Goal: Check status: Check status

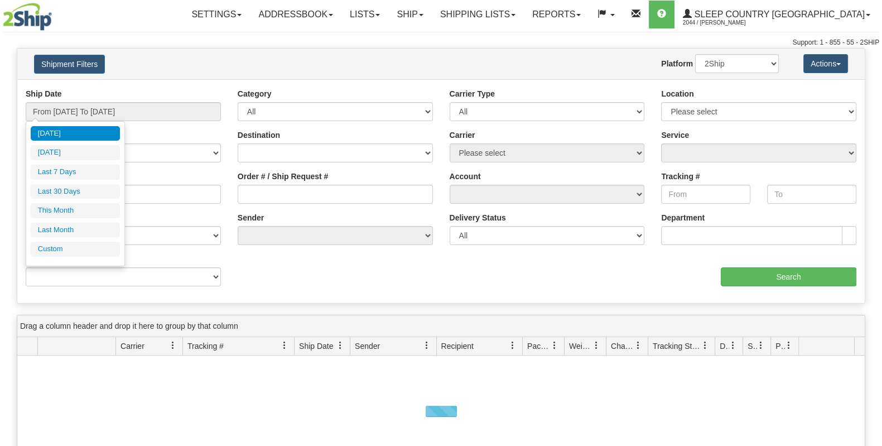
click at [113, 104] on input "From [DATE] To [DATE]" at bounding box center [123, 111] width 195 height 19
click at [80, 180] on ul "[DATE] [DATE] Last 7 Days Last 30 Days This Month Last Month Custom" at bounding box center [75, 191] width 89 height 131
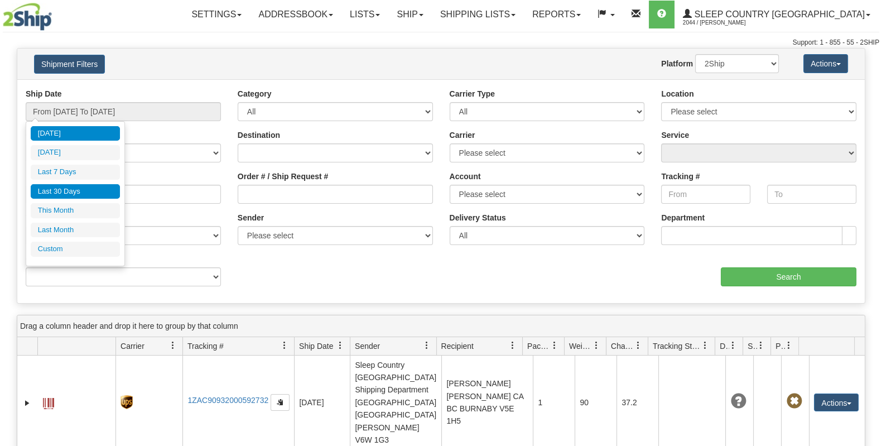
click at [83, 192] on li "Last 30 Days" at bounding box center [75, 191] width 89 height 15
type input "From [DATE] To [DATE]"
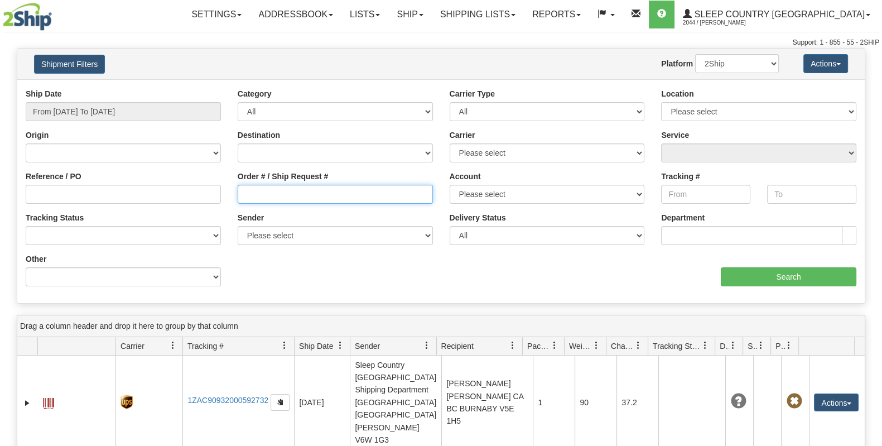
click at [286, 188] on input "Order # / Ship Request #" at bounding box center [335, 194] width 195 height 19
paste input "9000I038835"
type input "9000I038835"
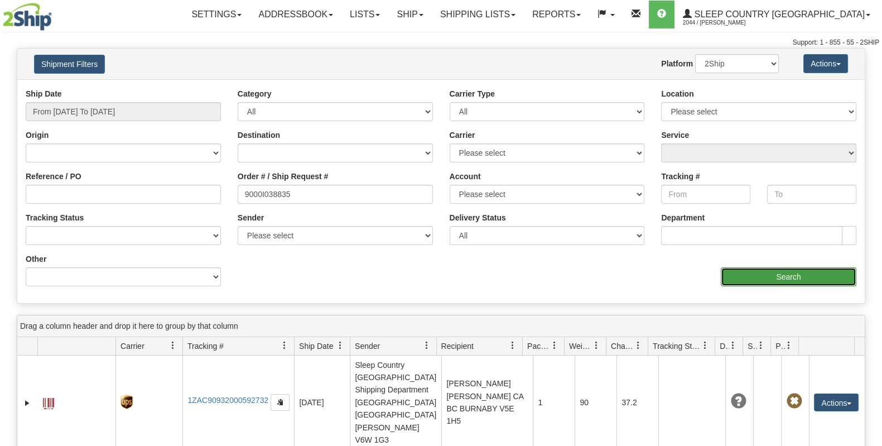
click at [790, 271] on input "Search" at bounding box center [789, 276] width 136 height 19
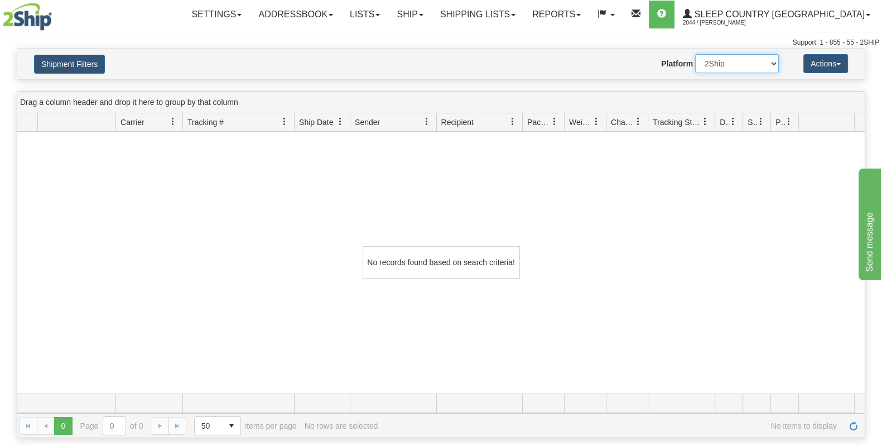
click at [767, 64] on select "2Ship Imported" at bounding box center [737, 63] width 84 height 19
select select "1"
click at [695, 54] on select "2Ship Imported" at bounding box center [737, 63] width 84 height 19
click at [830, 70] on button "Actions" at bounding box center [825, 63] width 45 height 19
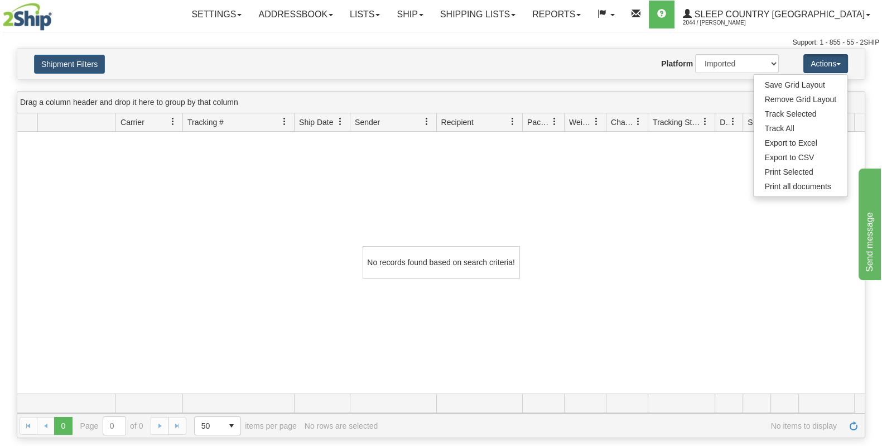
click at [661, 93] on div "Drag a column header and drop it here to group by that column" at bounding box center [440, 102] width 847 height 22
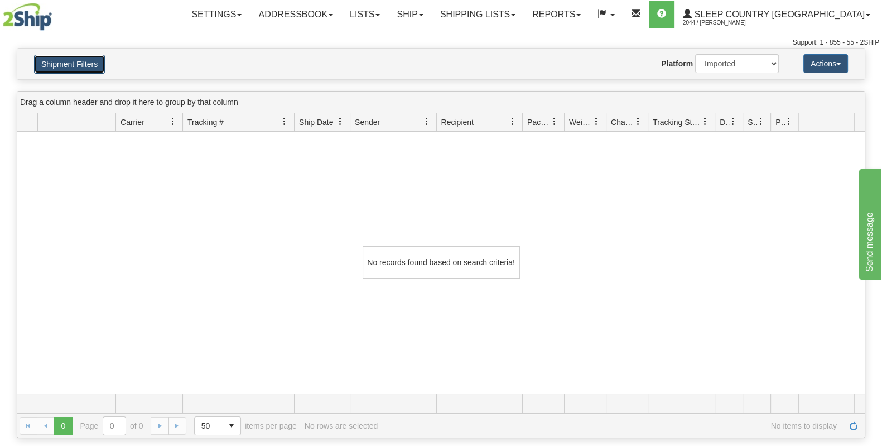
drag, startPoint x: 105, startPoint y: 65, endPoint x: 99, endPoint y: 66, distance: 5.6
click at [104, 65] on button "Shipment Filters" at bounding box center [69, 64] width 71 height 19
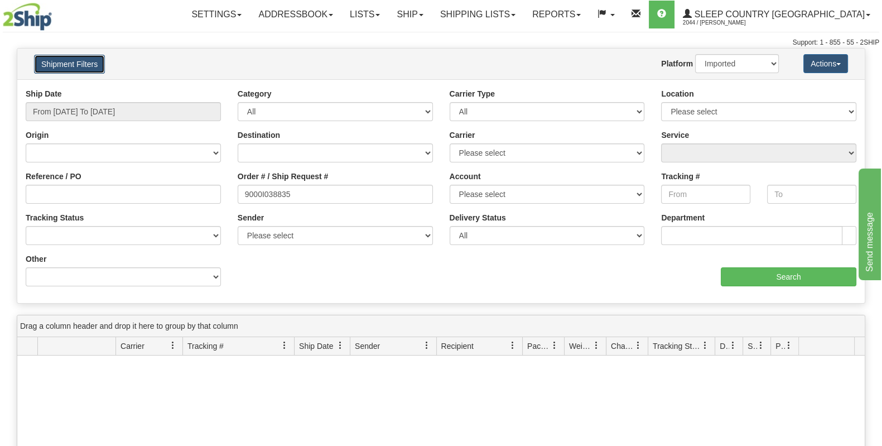
click at [94, 66] on button "Shipment Filters" at bounding box center [69, 64] width 71 height 19
click at [92, 66] on button "Shipment Filters" at bounding box center [69, 64] width 71 height 19
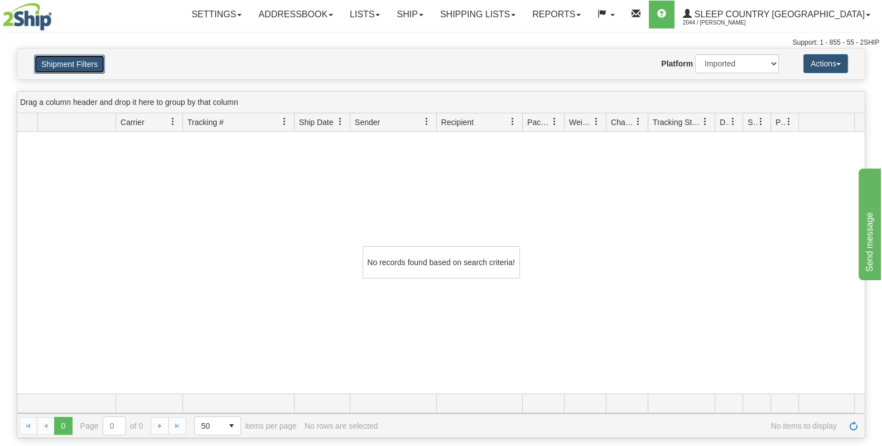
click at [92, 66] on button "Shipment Filters" at bounding box center [69, 64] width 71 height 19
click at [83, 69] on button "Shipment Filters" at bounding box center [69, 64] width 71 height 19
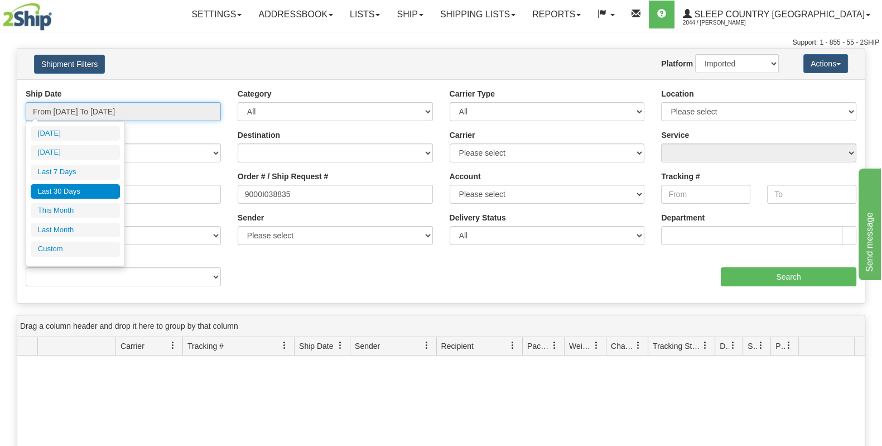
click at [131, 104] on input "From [DATE] To [DATE]" at bounding box center [123, 111] width 195 height 19
click at [78, 172] on li "Last 7 Days" at bounding box center [75, 172] width 89 height 15
click at [89, 109] on input "From [DATE] To [DATE]" at bounding box center [123, 111] width 195 height 19
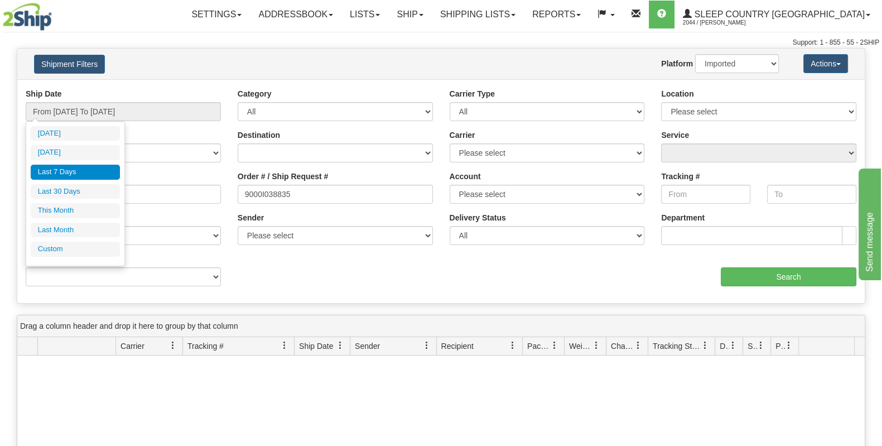
click at [69, 190] on li "Last 30 Days" at bounding box center [75, 191] width 89 height 15
type input "From [DATE] To [DATE]"
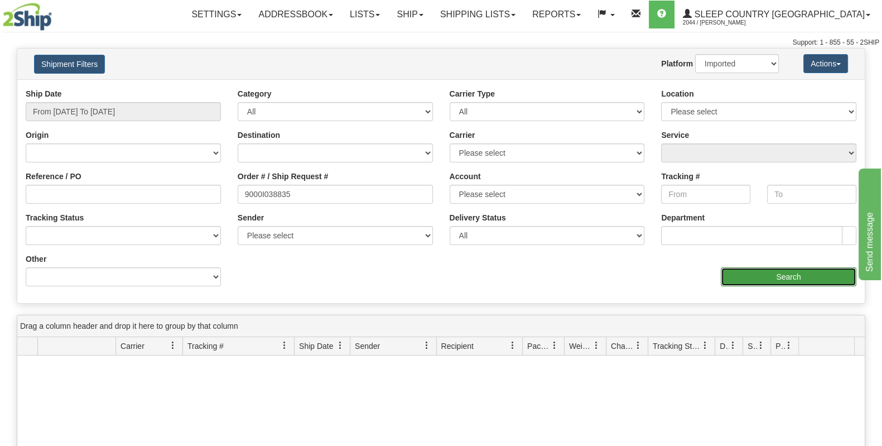
click at [816, 274] on input "Search" at bounding box center [789, 276] width 136 height 19
